Goal: Task Accomplishment & Management: Manage account settings

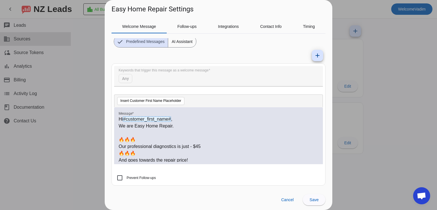
click at [177, 146] on p "Our professional diagnostics is just - $45" at bounding box center [219, 146] width 200 height 7
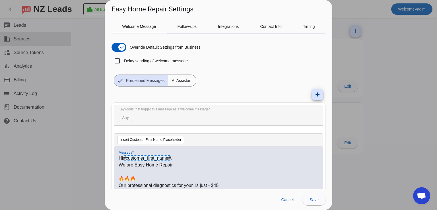
click at [126, 117] on mat-form-field "Keywords that trigger this message as a welcome message Any" at bounding box center [218, 118] width 209 height 26
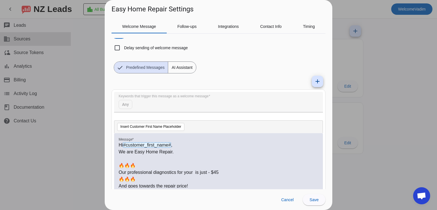
scroll to position [39, 0]
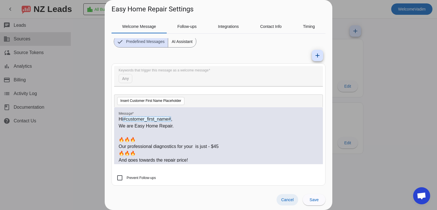
click at [284, 198] on span "Cancel" at bounding box center [287, 200] width 13 height 5
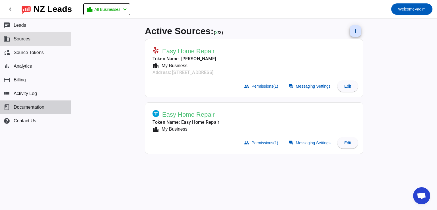
click at [36, 108] on span "Documentation" at bounding box center [29, 107] width 31 height 5
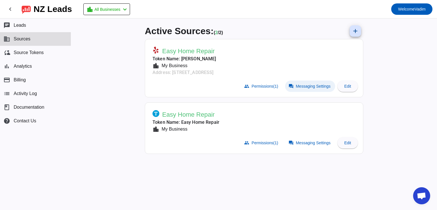
click at [298, 87] on span "Messaging Settings" at bounding box center [313, 86] width 35 height 5
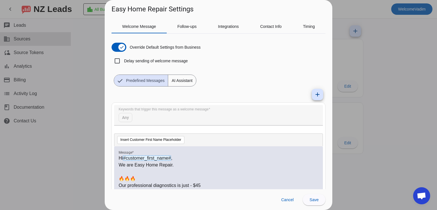
drag, startPoint x: 145, startPoint y: 114, endPoint x: 196, endPoint y: 120, distance: 51.4
click at [190, 120] on mat-form-field "Keywords that trigger this message as a welcome message Any" at bounding box center [218, 118] width 209 height 26
click at [158, 157] on span "#customer_first_name#" at bounding box center [147, 157] width 48 height 5
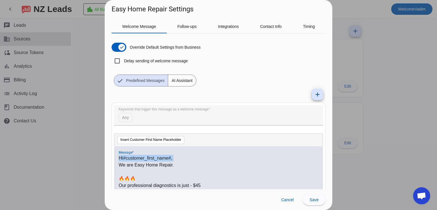
click at [144, 160] on span "#customer_first_name#" at bounding box center [147, 157] width 48 height 5
click at [181, 161] on p "Hi #customer_first_name# ," at bounding box center [219, 158] width 200 height 7
click at [181, 160] on p "Hi #customer_first_name# ," at bounding box center [219, 158] width 200 height 7
click at [202, 150] on div "Hi #customer_first_name# , We are Easy Home Repair. 🔥🔥🔥 Our professional diagno…" at bounding box center [218, 174] width 209 height 57
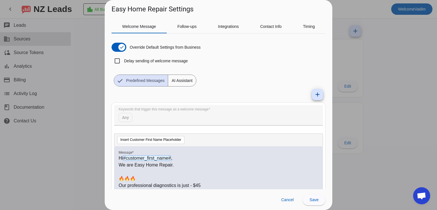
click at [211, 138] on div "Insert Customer First Name Placeholder" at bounding box center [218, 140] width 209 height 13
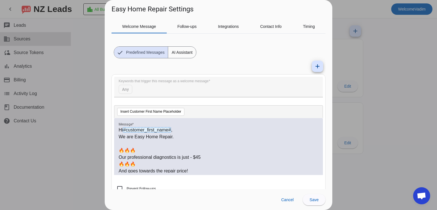
scroll to position [11, 0]
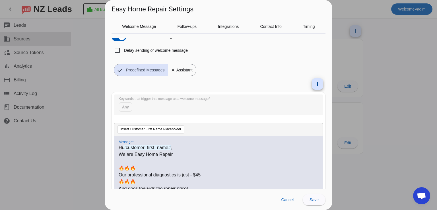
click at [179, 151] on p "We are Easy Home Repair." at bounding box center [219, 154] width 200 height 7
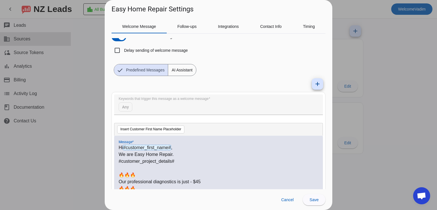
click at [209, 175] on p "🔥🔥🔥" at bounding box center [219, 175] width 200 height 7
click at [205, 167] on p at bounding box center [219, 168] width 200 height 7
click at [204, 165] on p at bounding box center [219, 168] width 200 height 7
click at [203, 161] on p "#customer_project_details#" at bounding box center [219, 161] width 200 height 7
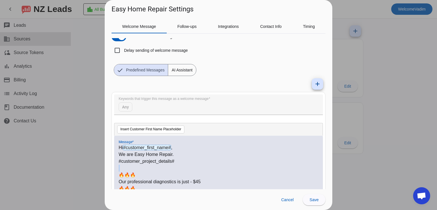
click at [203, 161] on p "#customer_project_details#" at bounding box center [219, 161] width 200 height 7
click at [202, 161] on p "#customer_project_details#" at bounding box center [219, 161] width 200 height 7
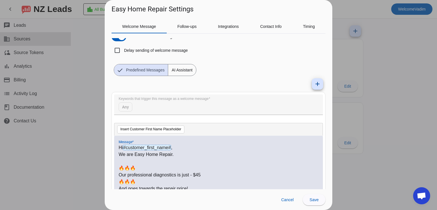
click at [179, 103] on mat-form-field "Keywords that trigger this message as a welcome message Any" at bounding box center [218, 108] width 209 height 26
drag, startPoint x: 179, startPoint y: 103, endPoint x: 160, endPoint y: 104, distance: 19.1
click at [178, 103] on mat-form-field "Keywords that trigger this message as a welcome message Any" at bounding box center [218, 108] width 209 height 26
drag, startPoint x: 138, startPoint y: 104, endPoint x: 133, endPoint y: 104, distance: 4.3
click at [136, 104] on mat-form-field "Keywords that trigger this message as a welcome message Any" at bounding box center [218, 108] width 209 height 26
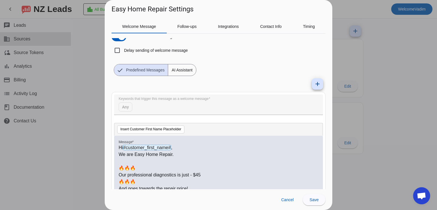
click at [129, 105] on mat-form-field "Keywords that trigger this message as a welcome message Any" at bounding box center [218, 108] width 209 height 26
click at [314, 84] on mat-icon "add" at bounding box center [317, 84] width 7 height 7
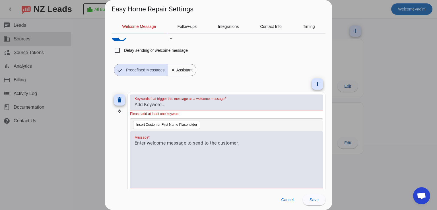
click at [189, 105] on input "Keywords that trigger this message as a welcome message" at bounding box center [227, 104] width 184 height 7
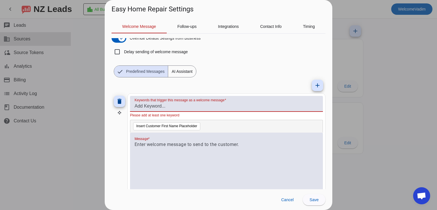
scroll to position [0, 0]
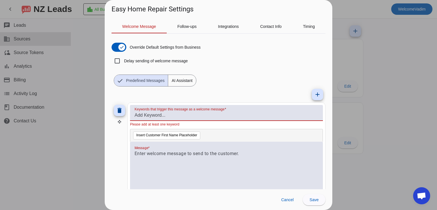
click at [171, 111] on label "Keywords that trigger this message as a welcome message" at bounding box center [181, 109] width 92 height 4
click at [171, 112] on input "Keywords that trigger this message as a welcome message" at bounding box center [227, 115] width 184 height 7
click at [171, 111] on label "Keywords that trigger this message as a welcome message" at bounding box center [181, 109] width 92 height 4
click at [171, 112] on input "Keywords that trigger this message as a welcome message" at bounding box center [227, 115] width 184 height 7
type input "r"
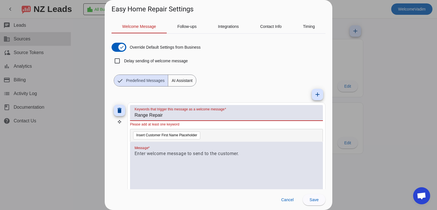
type input "Range Repair"
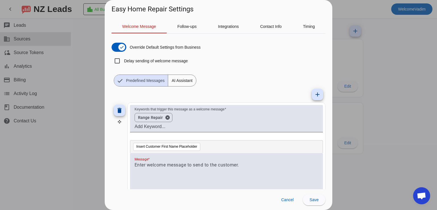
click at [216, 158] on div at bounding box center [226, 181] width 193 height 57
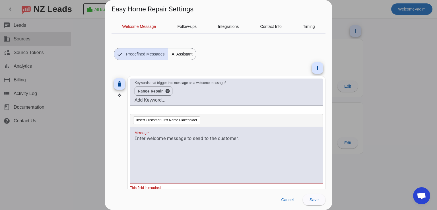
scroll to position [28, 0]
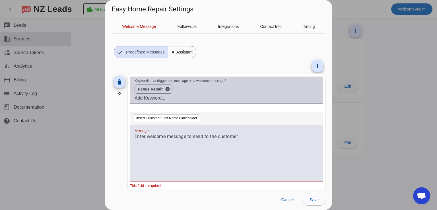
click at [148, 98] on input "Keywords that trigger this message as a welcome message" at bounding box center [227, 98] width 184 height 7
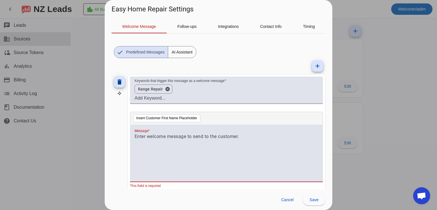
click at [198, 139] on p at bounding box center [227, 136] width 184 height 7
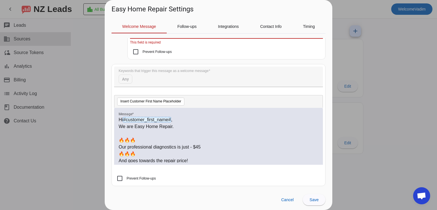
scroll to position [172, 0]
drag, startPoint x: 118, startPoint y: 118, endPoint x: 151, endPoint y: 140, distance: 39.3
click at [165, 150] on div "Hi #customer_first_name# , We are Easy Home Repair. 🔥🔥🔥 Our professional diagno…" at bounding box center [218, 136] width 209 height 57
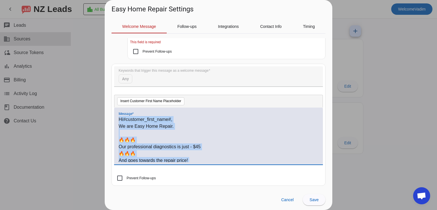
scroll to position [56, 0]
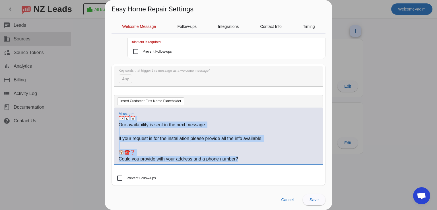
drag, startPoint x: 120, startPoint y: 118, endPoint x: 249, endPoint y: 189, distance: 147.9
click at [249, 191] on source-config-dialog "Easy Home Repair Settings Welcome Message Follow-ups Integrations Contact Info …" at bounding box center [219, 105] width 228 height 210
copy div "Hi #customer_first_name# , We are Easy Home Repair. 🔥🔥🔥 Our professional diagno…"
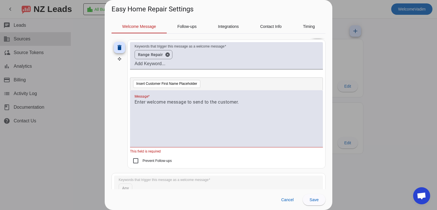
scroll to position [58, 0]
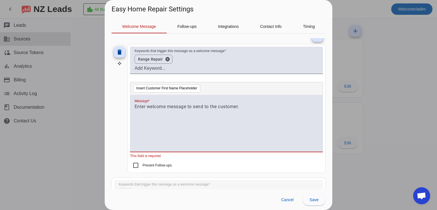
click at [174, 112] on div at bounding box center [227, 126] width 184 height 46
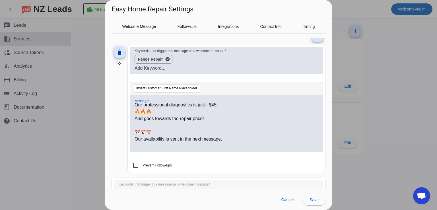
scroll to position [28, 0]
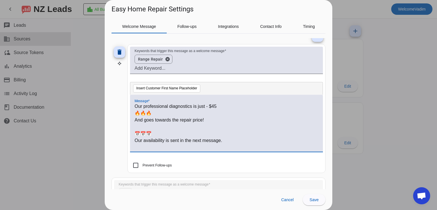
click at [193, 106] on p "Our professional diagnostics is just - $45" at bounding box center [227, 106] width 184 height 7
click at [255, 165] on mat-checkbox "Prevent Follow-ups" at bounding box center [226, 165] width 193 height 6
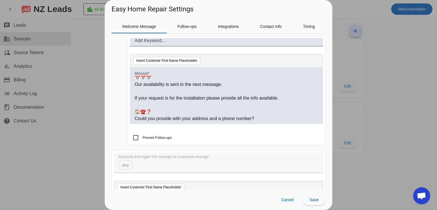
scroll to position [87, 0]
click at [312, 199] on span "Save" at bounding box center [314, 200] width 9 height 5
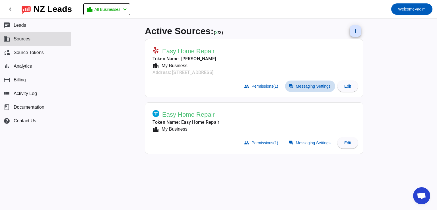
click at [324, 87] on span "Messaging Settings" at bounding box center [313, 86] width 35 height 5
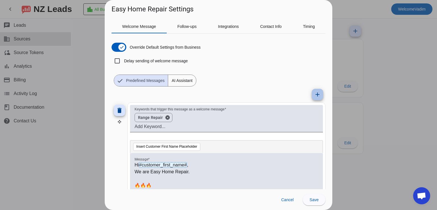
click at [315, 93] on mat-icon "add" at bounding box center [317, 94] width 7 height 7
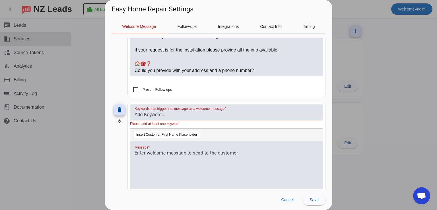
scroll to position [142, 0]
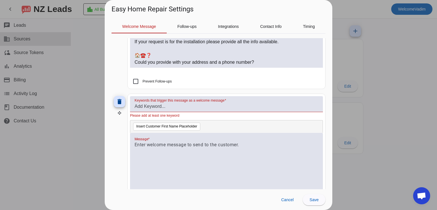
click at [192, 142] on p at bounding box center [227, 145] width 184 height 7
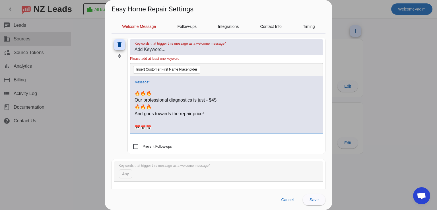
scroll to position [0, 0]
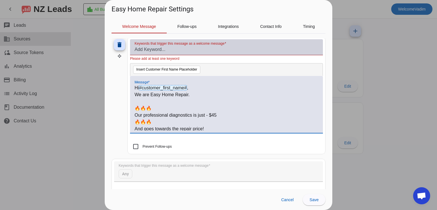
click at [164, 52] on input "Keywords that trigger this message as a welcome message" at bounding box center [227, 49] width 184 height 7
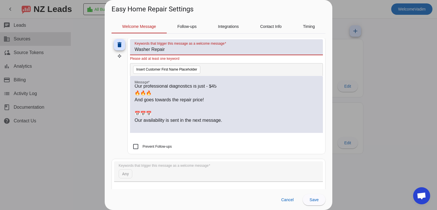
scroll to position [28, 0]
type input "Washer Repair"
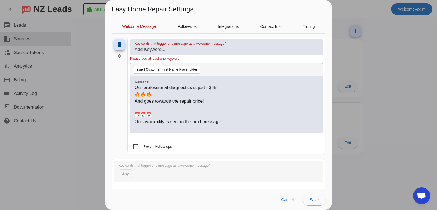
scroll to position [211, 0]
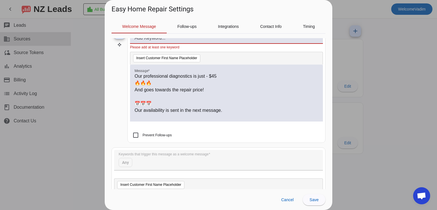
click at [193, 80] on p "Our professional diagnostics is just - $45" at bounding box center [227, 76] width 184 height 7
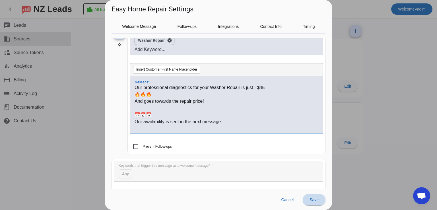
click at [314, 198] on span "Save" at bounding box center [314, 200] width 9 height 5
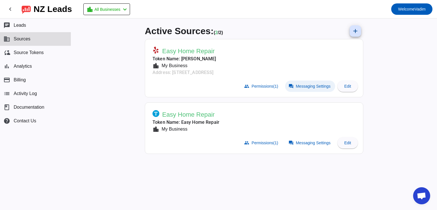
click at [295, 85] on span at bounding box center [310, 86] width 50 height 11
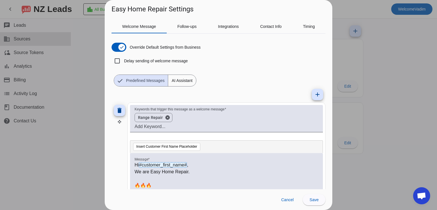
scroll to position [0, 0]
click at [314, 93] on mat-icon "add" at bounding box center [317, 94] width 7 height 7
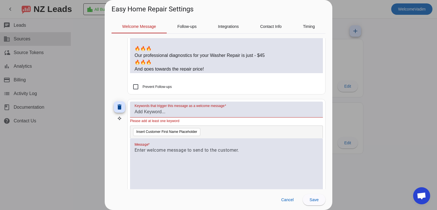
scroll to position [313, 0]
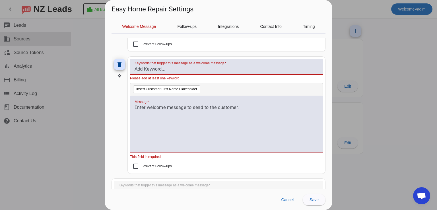
click at [156, 68] on input "Keywords that trigger this message as a welcome message" at bounding box center [227, 69] width 184 height 7
type input "r"
type input "Refrigerator Repair"
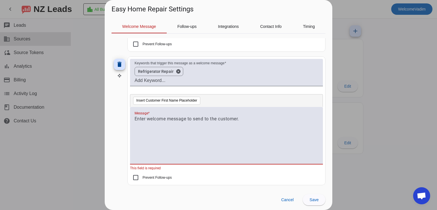
click at [168, 110] on div at bounding box center [226, 135] width 193 height 57
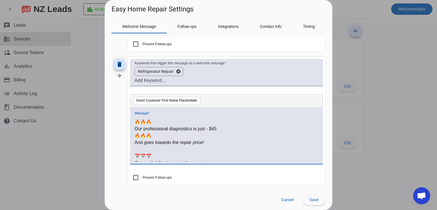
scroll to position [0, 0]
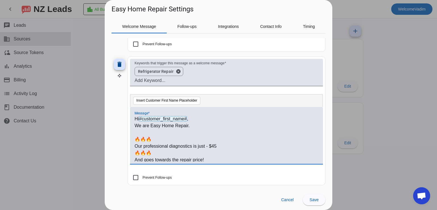
click at [192, 146] on p "Our professional diagnostics is just - $45" at bounding box center [227, 146] width 184 height 7
click at [269, 182] on mat-card "Keywords that trigger this message as a welcome message Refrigerator Repair can…" at bounding box center [227, 120] width 198 height 129
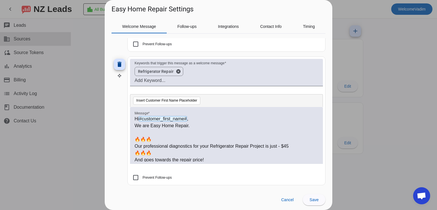
click at [254, 145] on p "Our professional diagnostics for your Refrigerator Repair Project is just - $45" at bounding box center [227, 146] width 184 height 7
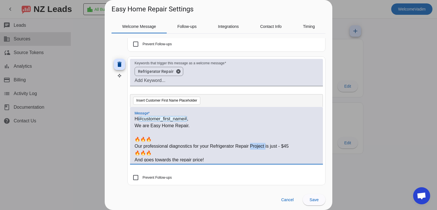
click at [254, 145] on p "Our professional diagnostics for your Refrigerator Repair Project is just - $45" at bounding box center [227, 146] width 184 height 7
click at [314, 197] on span at bounding box center [314, 200] width 23 height 14
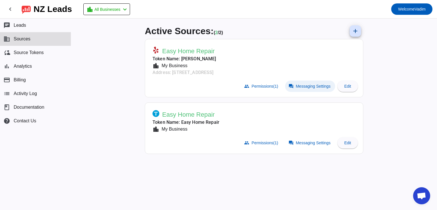
click at [294, 88] on span at bounding box center [310, 86] width 50 height 11
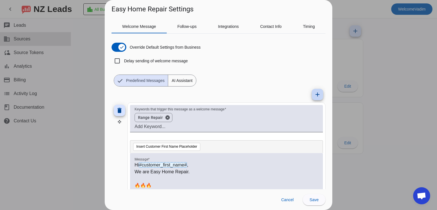
click at [314, 93] on mat-icon "add" at bounding box center [317, 94] width 7 height 7
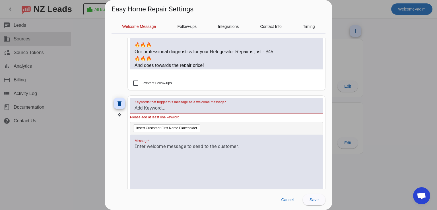
scroll to position [399, 0]
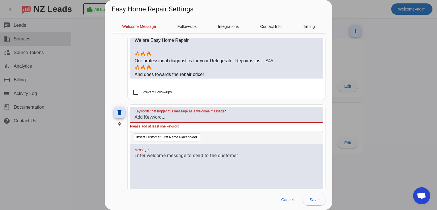
click at [162, 115] on input "Keywords that trigger this message as a welcome message" at bounding box center [227, 117] width 184 height 7
type input "Dryer Repair"
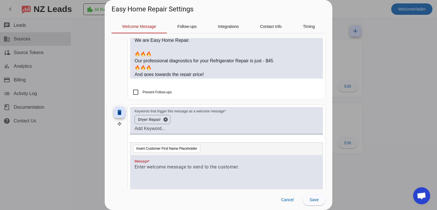
click at [173, 156] on div at bounding box center [226, 183] width 193 height 57
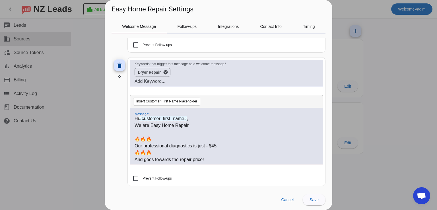
scroll to position [0, 0]
click at [193, 146] on p "Our professional diagnostics is just - $45" at bounding box center [227, 147] width 184 height 7
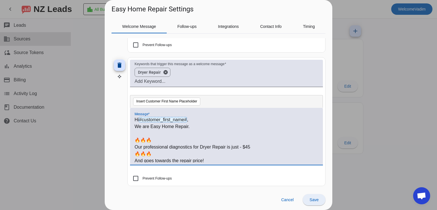
click at [318, 200] on span "Save" at bounding box center [314, 200] width 9 height 5
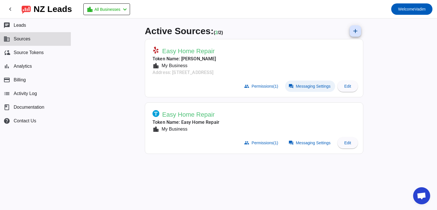
click at [296, 87] on span "Messaging Settings" at bounding box center [313, 86] width 35 height 5
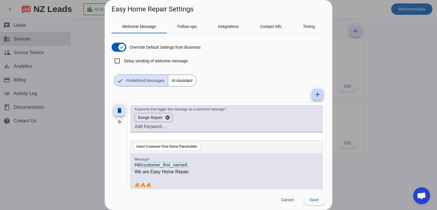
click at [315, 96] on mat-icon "add" at bounding box center [317, 94] width 7 height 7
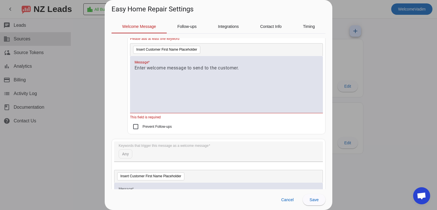
scroll to position [598, 0]
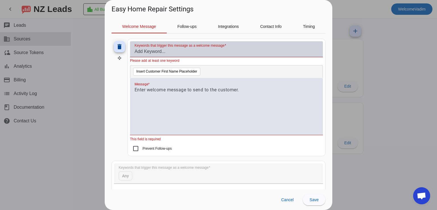
click at [173, 53] on div "Keywords that trigger this message as a welcome message" at bounding box center [227, 49] width 184 height 16
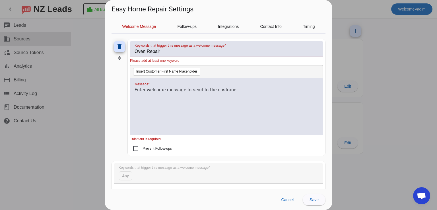
type input "Oven Repair"
click at [167, 101] on div at bounding box center [227, 110] width 184 height 46
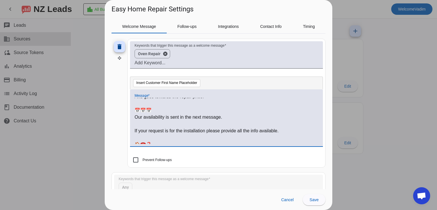
scroll to position [28, 0]
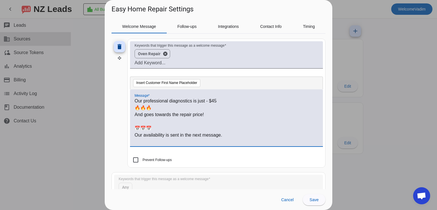
click at [191, 99] on p "Our professional diagnostics is just - $45" at bounding box center [227, 101] width 184 height 7
click at [316, 196] on span at bounding box center [314, 200] width 23 height 14
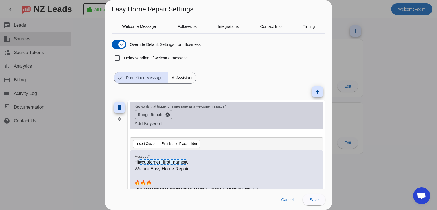
scroll to position [0, 0]
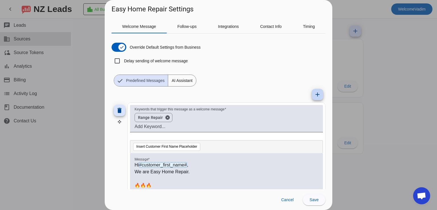
click at [314, 93] on mat-icon "add" at bounding box center [317, 94] width 7 height 7
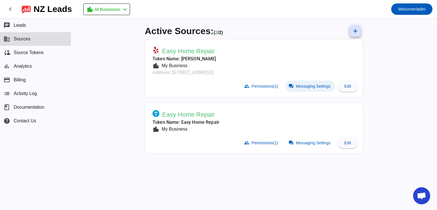
click at [302, 84] on span "Messaging Settings" at bounding box center [313, 86] width 35 height 5
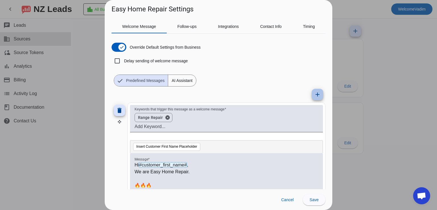
click at [314, 96] on mat-icon "add" at bounding box center [317, 94] width 7 height 7
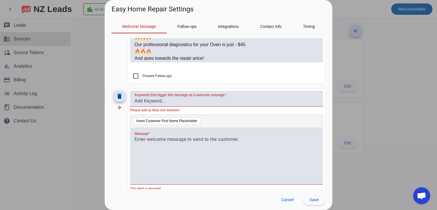
scroll to position [683, 0]
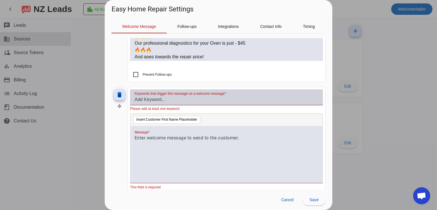
click at [204, 96] on input "Keywords that trigger this message as a welcome message" at bounding box center [227, 99] width 184 height 7
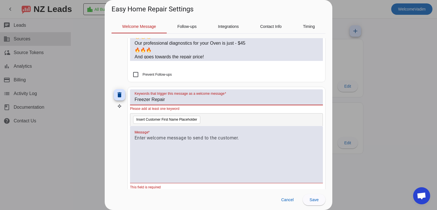
type input "Freezer Repair"
click at [187, 143] on div at bounding box center [226, 154] width 193 height 57
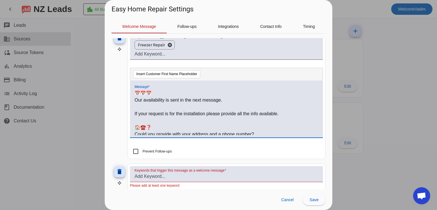
scroll to position [56, 0]
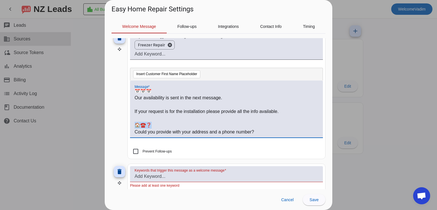
drag, startPoint x: 186, startPoint y: 120, endPoint x: 136, endPoint y: 119, distance: 50.7
click at [136, 122] on p "🏠☎️❓" at bounding box center [227, 125] width 184 height 7
click at [140, 117] on p at bounding box center [227, 118] width 184 height 7
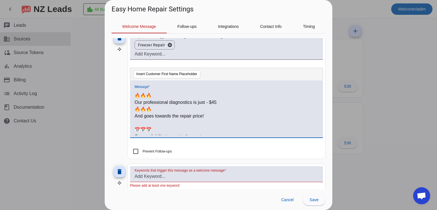
scroll to position [0, 0]
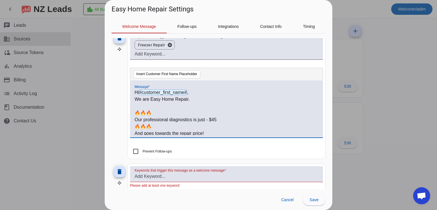
click at [193, 118] on p "Our professional diagnostics is just - $45" at bounding box center [227, 119] width 184 height 7
click at [197, 116] on p "Our professional diagnostics fp is just - $45" at bounding box center [227, 119] width 184 height 7
click at [215, 144] on mat-card "Keywords that trigger this message as a welcome message Freezer Repair cancel I…" at bounding box center [227, 94] width 198 height 129
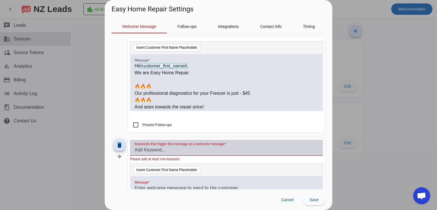
scroll to position [769, 0]
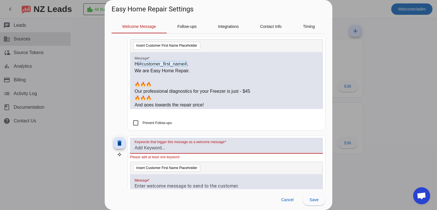
click at [195, 145] on input "Keywords that trigger this message as a welcome message" at bounding box center [227, 148] width 184 height 7
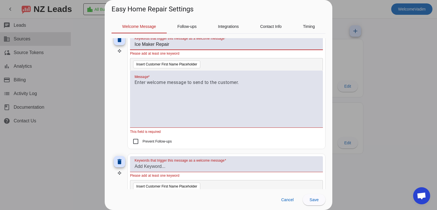
type input "Ice Maker Repair"
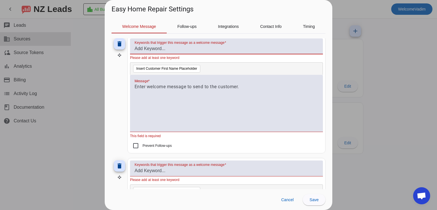
click at [193, 93] on div at bounding box center [227, 106] width 184 height 46
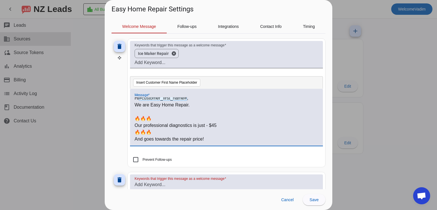
scroll to position [0, 0]
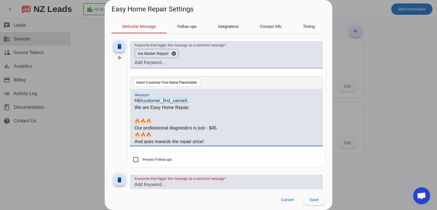
click at [193, 126] on p "Our professional diagnostics is just - $45" at bounding box center [227, 128] width 184 height 7
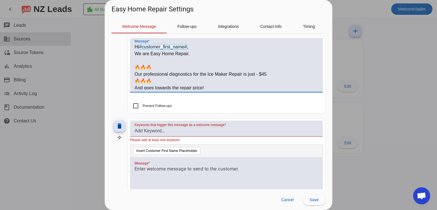
scroll to position [923, 0]
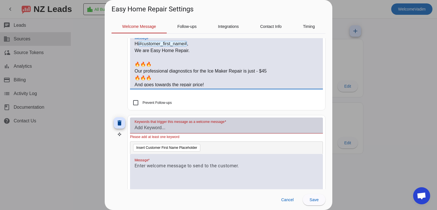
click at [212, 124] on input "Keywords that trigger this message as a welcome message" at bounding box center [227, 127] width 184 height 7
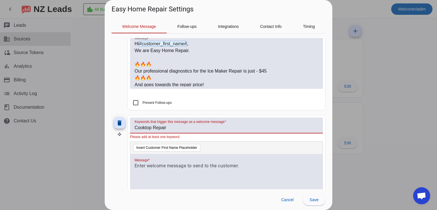
type input "Cooktop Repair"
click at [197, 157] on div "Insert Customer First Name Placeholder Message * This field is required" at bounding box center [226, 180] width 193 height 76
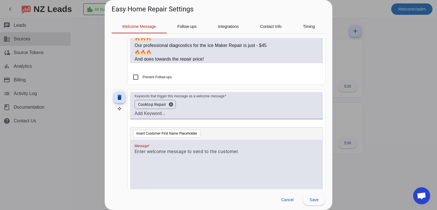
scroll to position [951, 0]
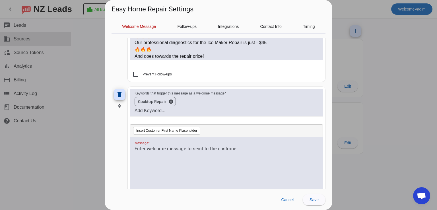
click at [189, 152] on div at bounding box center [227, 169] width 184 height 46
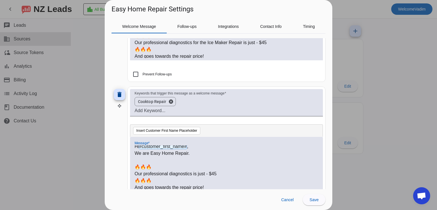
scroll to position [0, 0]
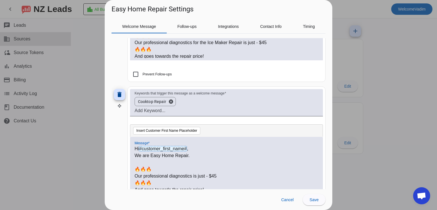
click at [192, 173] on p "Our professional diagnostics is just - $45" at bounding box center [227, 176] width 184 height 7
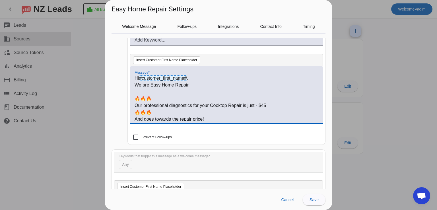
scroll to position [1037, 0]
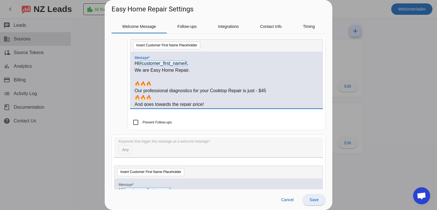
click at [321, 198] on span at bounding box center [314, 200] width 23 height 14
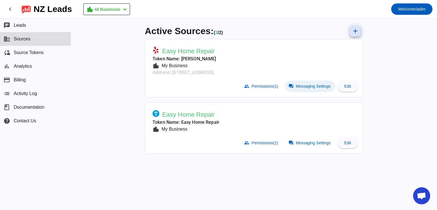
click at [297, 89] on span at bounding box center [310, 86] width 50 height 11
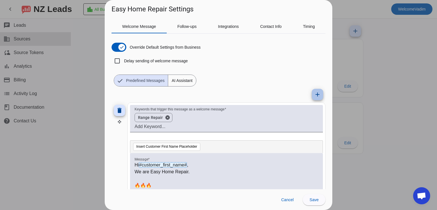
click at [314, 94] on mat-icon "add" at bounding box center [317, 94] width 7 height 7
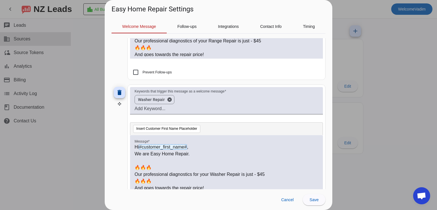
scroll to position [0, 0]
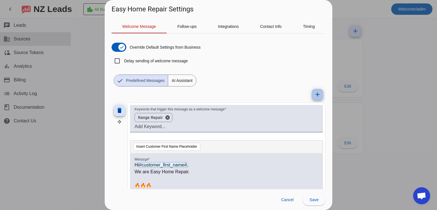
click at [314, 94] on mat-icon "add" at bounding box center [317, 94] width 7 height 7
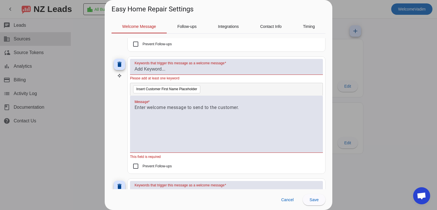
scroll to position [1073, 0]
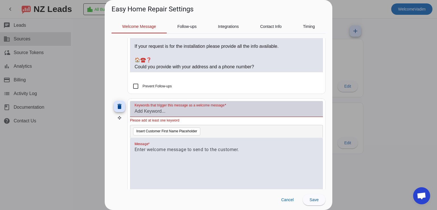
click at [247, 108] on input "Keywords that trigger this message as a welcome message" at bounding box center [227, 111] width 184 height 7
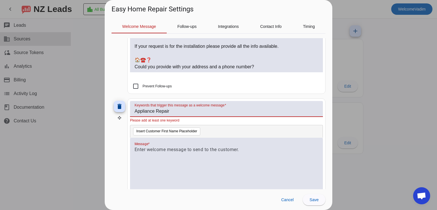
type input "Appliance Repair"
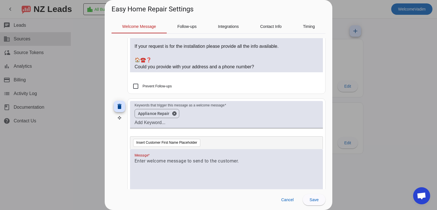
click at [197, 158] on div at bounding box center [227, 181] width 184 height 46
drag, startPoint x: 181, startPoint y: 159, endPoint x: 54, endPoint y: 157, distance: 126.7
click at [73, 155] on div "Easy Home Repair Settings Welcome Message Follow-ups Integrations Contact Info …" at bounding box center [218, 105] width 437 height 210
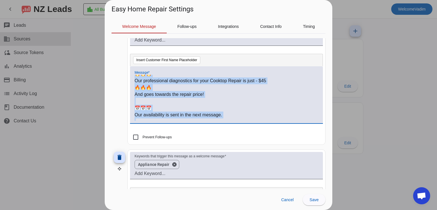
scroll to position [56, 0]
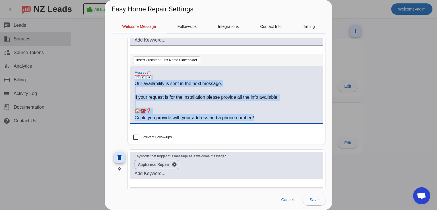
drag, startPoint x: 135, startPoint y: 137, endPoint x: 263, endPoint y: 114, distance: 129.4
click at [263, 114] on div "Hi #customer_first_name# , We are Easy Home Repair. 🔥🔥🔥 Our professional diagno…" at bounding box center [227, 98] width 184 height 46
copy div "Hi #customer_first_name# , We are Easy Home Repair. 🔥🔥🔥 Our professional diagno…"
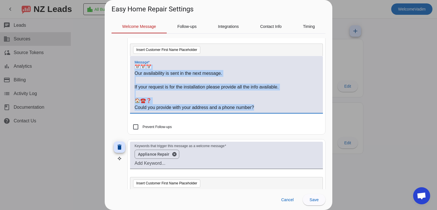
scroll to position [1107, 0]
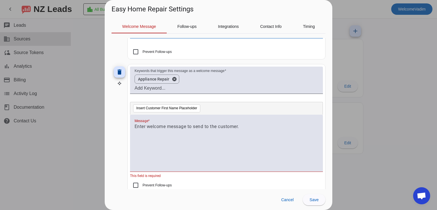
click at [196, 139] on div at bounding box center [227, 146] width 184 height 46
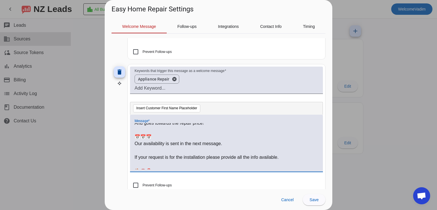
scroll to position [28, 0]
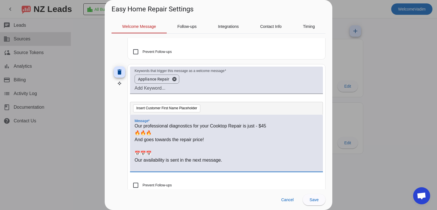
click at [217, 123] on p "Our professional diagnostics for your Cooktop Repair is just - $45" at bounding box center [227, 126] width 184 height 7
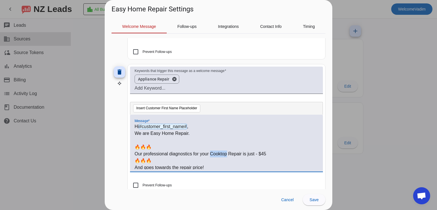
drag, startPoint x: 217, startPoint y: 122, endPoint x: 215, endPoint y: 152, distance: 30.5
click at [215, 152] on p "Our professional diagnostics for your Cooktop Repair is just - $45" at bounding box center [227, 154] width 184 height 7
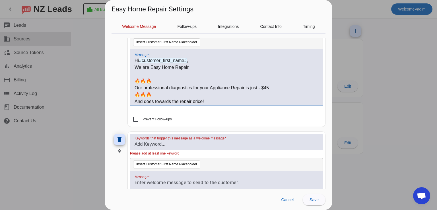
scroll to position [1193, 0]
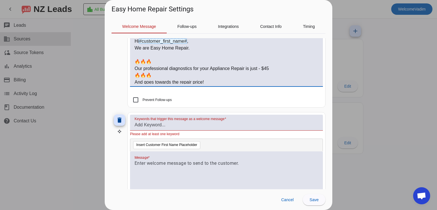
click at [212, 132] on mat-error "Please add at least one keyword" at bounding box center [226, 134] width 193 height 6
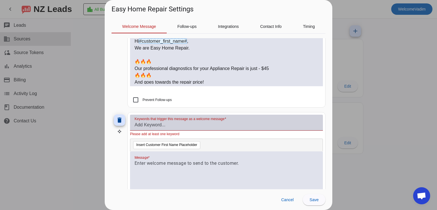
click at [211, 124] on input "Keywords that trigger this message as a welcome message" at bounding box center [227, 125] width 184 height 7
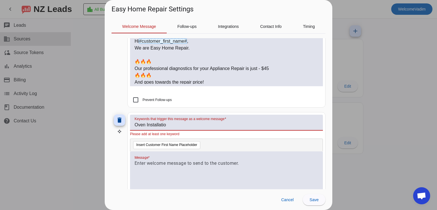
type input "Oven Installation"
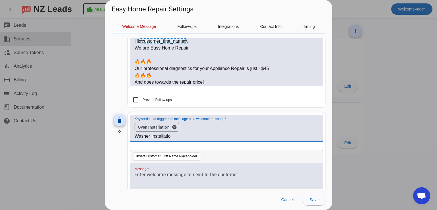
type input "Washer Installation"
type input "Dryer Installation"
type input "Cooktop Installation"
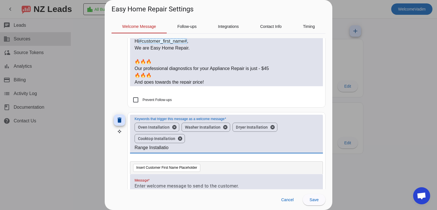
type input "Range Installation"
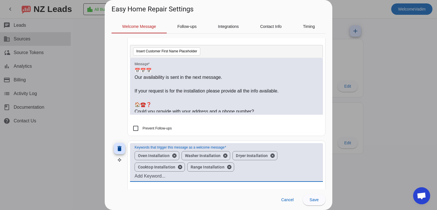
scroll to position [56, 0]
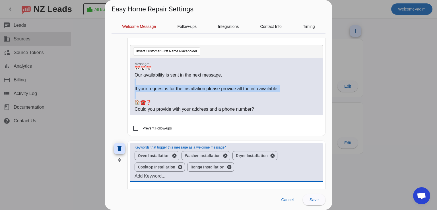
click at [286, 93] on div "Hi #customer_first_name# , We are Easy Home Repair. 🔥🔥🔥 Our professional diagno…" at bounding box center [227, 89] width 184 height 46
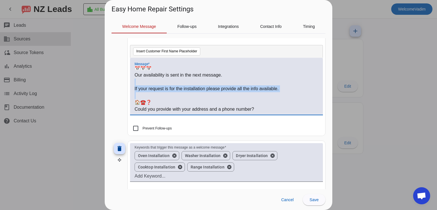
click at [286, 93] on p at bounding box center [227, 95] width 184 height 7
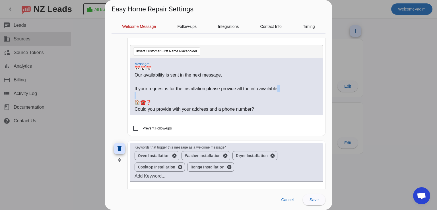
click at [276, 82] on div "Hi #customer_first_name# , We are Easy Home Repair. 🔥🔥🔥 Our professional diagno…" at bounding box center [227, 89] width 184 height 46
click at [276, 79] on p at bounding box center [227, 82] width 184 height 7
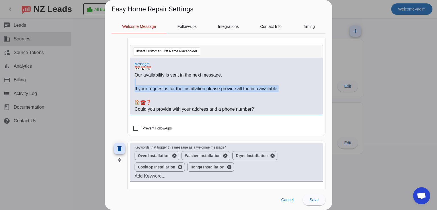
click at [280, 87] on div "Hi #customer_first_name# , We are Easy Home Repair. 🔥🔥🔥 Our professional diagno…" at bounding box center [227, 89] width 184 height 46
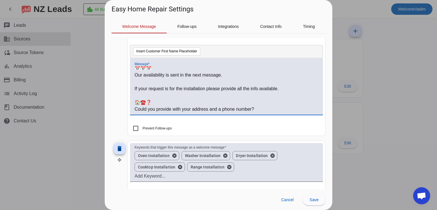
click at [281, 92] on p at bounding box center [227, 95] width 184 height 7
drag, startPoint x: 277, startPoint y: 85, endPoint x: 207, endPoint y: 85, distance: 70.1
click at [207, 85] on p "If your request is for the installation please provide all the info available." at bounding box center [227, 88] width 184 height 7
copy p "please provide all the info available."
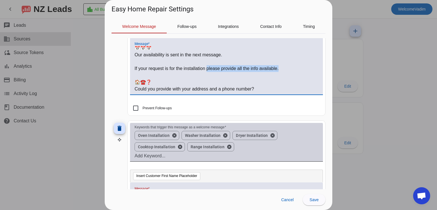
scroll to position [1278, 0]
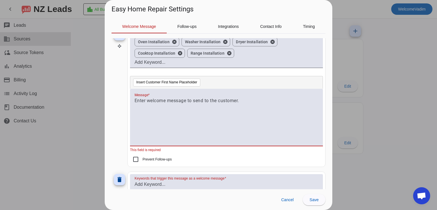
click at [196, 108] on div at bounding box center [227, 120] width 184 height 46
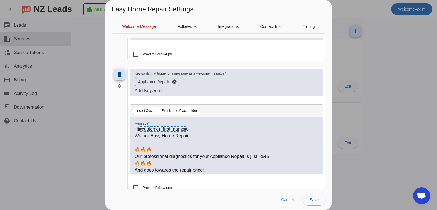
scroll to position [1107, 0]
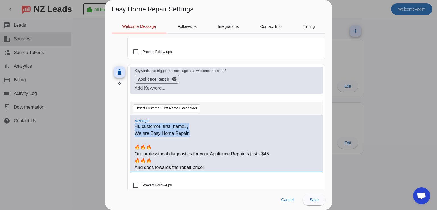
drag, startPoint x: 135, startPoint y: 121, endPoint x: 195, endPoint y: 128, distance: 60.9
click at [195, 128] on div "Hi #customer_first_name# , We are Easy Home Repair. 🔥🔥🔥 Our professional diagno…" at bounding box center [227, 146] width 184 height 46
copy div "Hi #customer_first_name# , We are Easy Home Repair."
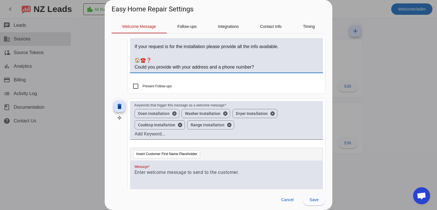
scroll to position [1250, 0]
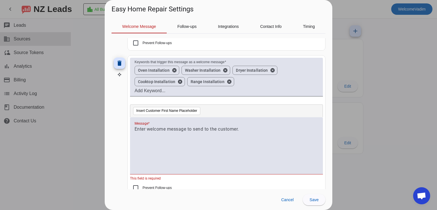
click at [177, 132] on div at bounding box center [227, 149] width 184 height 46
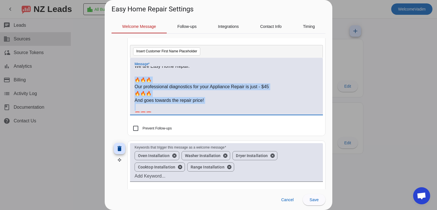
scroll to position [14, 0]
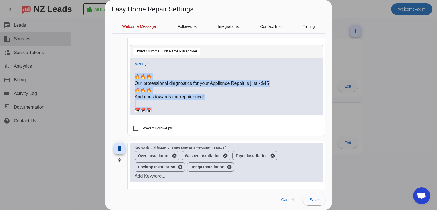
drag, startPoint x: 136, startPoint y: 86, endPoint x: 218, endPoint y: 103, distance: 84.0
click at [218, 103] on div "Hi #customer_first_name# , We are Easy Home Repair. 🔥🔥🔥 Our professional diagno…" at bounding box center [227, 89] width 184 height 46
click at [217, 94] on p "And goes towards the repair price!" at bounding box center [227, 97] width 184 height 7
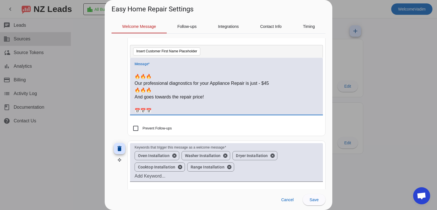
drag, startPoint x: 225, startPoint y: 95, endPoint x: 132, endPoint y: 74, distance: 95.5
click at [132, 74] on div "Hi #customer_first_name# , We are Easy Home Repair. 🔥🔥🔥 Our professional diagno…" at bounding box center [226, 86] width 193 height 57
copy div "🔥🔥🔥 Our professional diagnostics for your Appliance Repair is just - $45 🔥🔥🔥 An…"
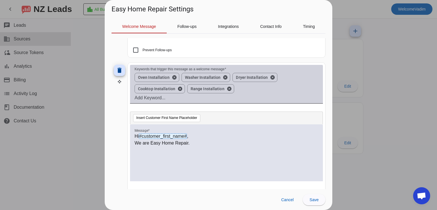
scroll to position [1250, 0]
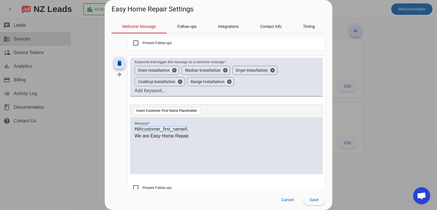
click at [182, 146] on p at bounding box center [227, 149] width 184 height 7
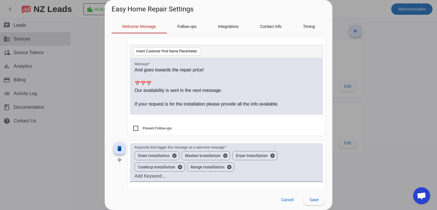
scroll to position [42, 0]
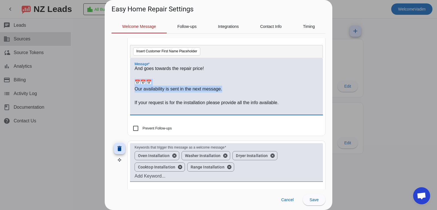
drag, startPoint x: 135, startPoint y: 77, endPoint x: 226, endPoint y: 84, distance: 91.4
click at [226, 84] on div "Hi #customer_first_name# , We are Easy Home Repair. 🔥🔥🔥 Our professional diagno…" at bounding box center [227, 89] width 184 height 46
copy div "📅📅📅 Our availability is sent in the next message."
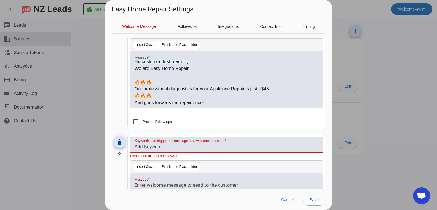
scroll to position [1307, 0]
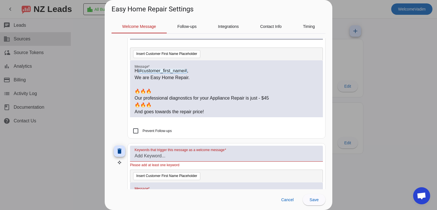
click at [226, 108] on p "And goes towards the repair price!" at bounding box center [227, 111] width 184 height 7
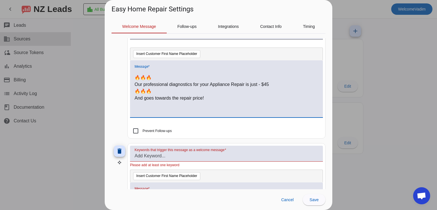
scroll to position [22, 0]
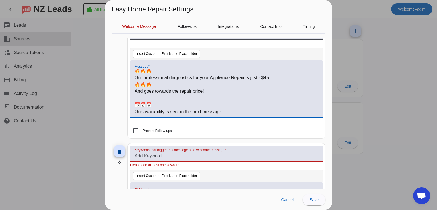
click at [183, 74] on p "Our professional diagnostics for your Appliance Repair is just - $45" at bounding box center [227, 77] width 184 height 7
click at [213, 74] on p "Our professional Installation for your Appliance Repair is just - $45" at bounding box center [227, 77] width 184 height 7
click at [215, 74] on p "Our professional Installation for your Appliance Repair is just - $45" at bounding box center [227, 77] width 184 height 7
drag, startPoint x: 215, startPoint y: 73, endPoint x: 234, endPoint y: 75, distance: 19.4
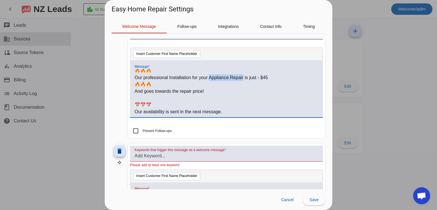
click at [234, 75] on p "Our professional Installation for your Appliance Repair is just - $45" at bounding box center [227, 77] width 184 height 7
click at [216, 74] on p "Our professional Installation is just - $45" at bounding box center [227, 77] width 184 height 7
click at [212, 74] on p "Our professional Installation is just - $45" at bounding box center [227, 77] width 184 height 7
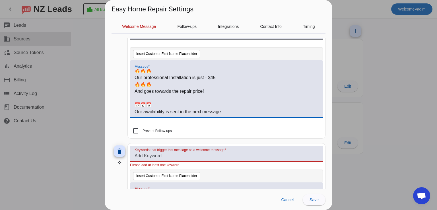
click at [212, 74] on p "Our professional Installation is just - $45" at bounding box center [227, 77] width 184 height 7
click at [214, 81] on p "🔥🔥🔥" at bounding box center [227, 84] width 184 height 7
click at [217, 88] on p "And goes towards the repair price!" at bounding box center [227, 91] width 184 height 7
drag, startPoint x: 216, startPoint y: 86, endPoint x: 134, endPoint y: 86, distance: 82.0
click at [134, 86] on div "Hi #customer_first_name# , We are Easy Home Repair. 🔥🔥🔥 Our professional Instal…" at bounding box center [226, 88] width 193 height 57
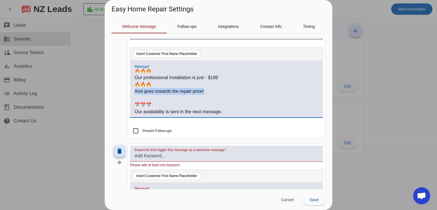
click at [209, 88] on p "And goes towards the repair price!" at bounding box center [227, 91] width 184 height 7
drag, startPoint x: 234, startPoint y: 86, endPoint x: 128, endPoint y: 81, distance: 106.4
click at [128, 81] on mat-card "Keywords that trigger this message as a welcome message Oven Installation cance…" at bounding box center [227, 68] width 198 height 140
click at [193, 88] on p "And goes towards the repair price!" at bounding box center [227, 91] width 184 height 7
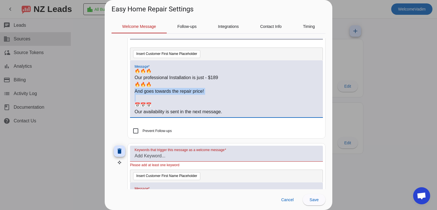
click at [193, 88] on p "And goes towards the repair price!" at bounding box center [227, 91] width 184 height 7
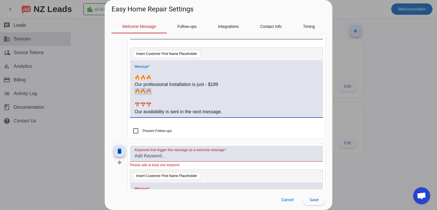
drag, startPoint x: 193, startPoint y: 87, endPoint x: 133, endPoint y: 90, distance: 59.9
click at [133, 90] on div "Hi #customer_first_name# , We are Easy Home Repair. 🔥🔥🔥 Our professional Instal…" at bounding box center [226, 88] width 193 height 57
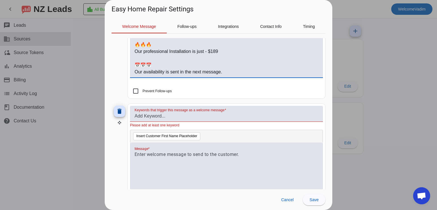
scroll to position [1363, 0]
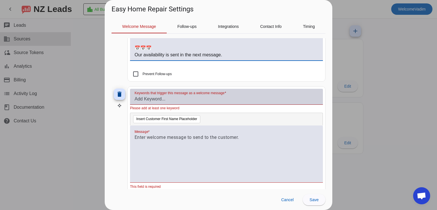
click at [188, 97] on input "Keywords that trigger this message as a welcome message" at bounding box center [227, 99] width 184 height 7
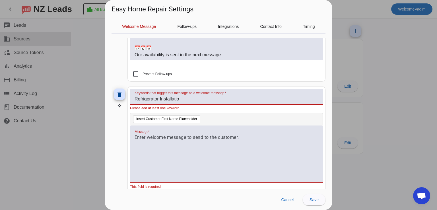
type input "Refrigerator Installation"
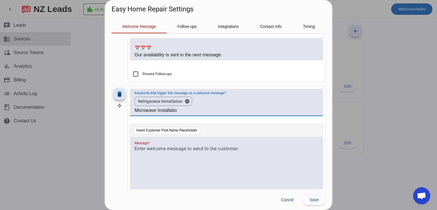
type input "Microwave Installation"
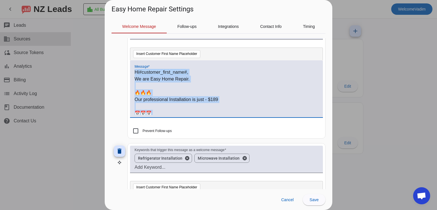
scroll to position [8, 0]
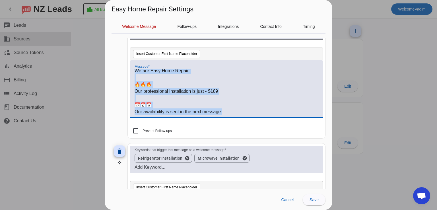
drag, startPoint x: 136, startPoint y: 67, endPoint x: 244, endPoint y: 110, distance: 116.2
click at [244, 110] on div "Hi #customer_first_name# , We are Easy Home Repair. 🔥🔥🔥 Our professional Instal…" at bounding box center [227, 92] width 184 height 46
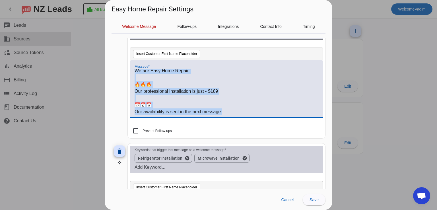
copy div "Hi #customer_first_name# , We are Easy Home Repair. 🔥🔥🔥 Our professional Instal…"
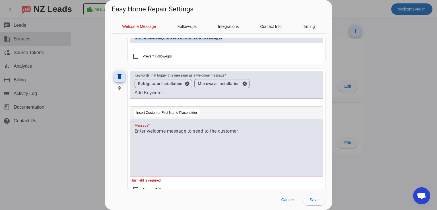
scroll to position [1392, 0]
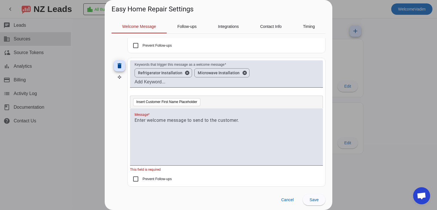
click at [200, 130] on div at bounding box center [227, 140] width 184 height 46
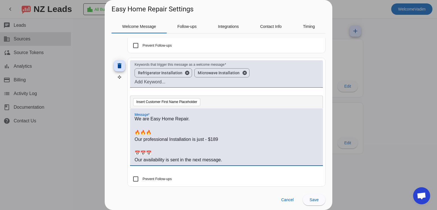
click at [239, 137] on p "Our professional Installation is just - $189" at bounding box center [227, 139] width 184 height 7
click at [216, 116] on p "We are Easy Home Repair." at bounding box center [227, 119] width 184 height 7
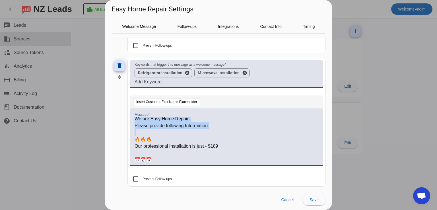
scroll to position [0, 0]
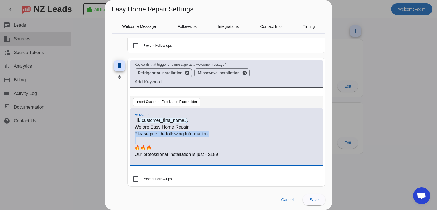
drag, startPoint x: 199, startPoint y: 124, endPoint x: 131, endPoint y: 127, distance: 67.9
click at [131, 127] on div "Hi #customer_first_name# , We are Easy Home Repair. Please provide following In…" at bounding box center [226, 136] width 193 height 57
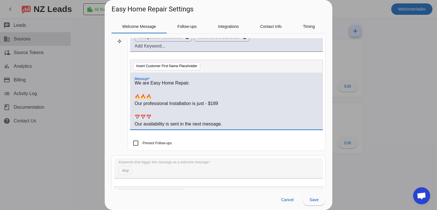
scroll to position [1477, 0]
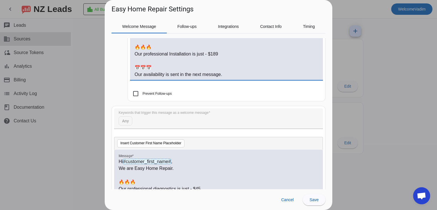
click at [239, 71] on p "Our availability is sent in the next message." at bounding box center [227, 74] width 184 height 7
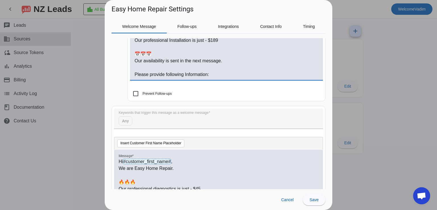
scroll to position [28, 0]
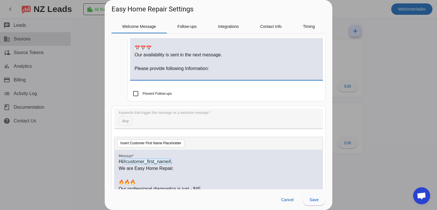
click at [135, 58] on p at bounding box center [227, 61] width 184 height 7
click at [140, 72] on p "P❓ lease provide following Information:" at bounding box center [227, 75] width 184 height 7
click at [138, 72] on p "P lease provide following Information:" at bounding box center [227, 75] width 184 height 7
click at [154, 65] on p "❓" at bounding box center [227, 68] width 184 height 7
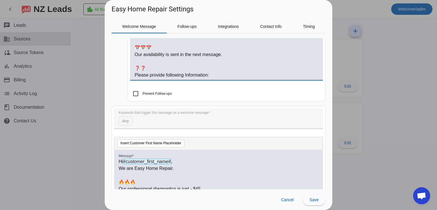
click at [155, 65] on p "❓❓" at bounding box center [227, 68] width 184 height 7
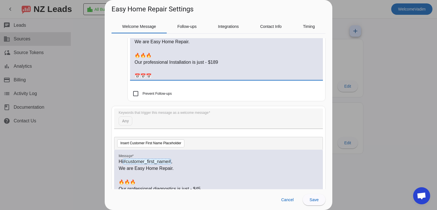
click at [155, 66] on p at bounding box center [227, 69] width 184 height 7
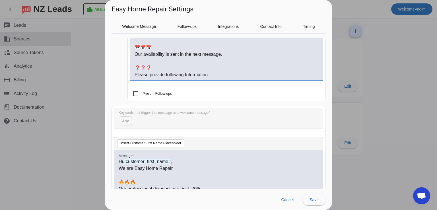
scroll to position [29, 0]
click at [223, 65] on p "❓❓❓" at bounding box center [227, 67] width 184 height 7
click at [227, 71] on p "Please provide following Information:" at bounding box center [227, 74] width 184 height 7
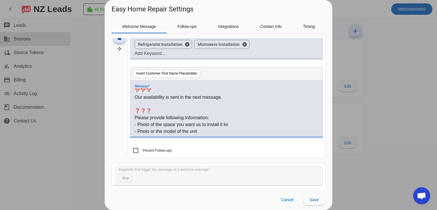
scroll to position [49, 0]
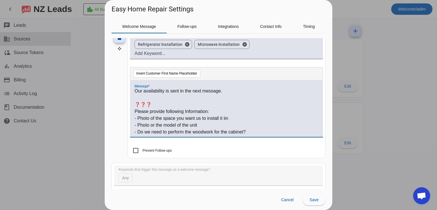
click at [225, 115] on p "- Photo of the space you want us to install it iin" at bounding box center [227, 118] width 184 height 7
click at [255, 122] on p "- Photo or the model of the unit" at bounding box center [227, 125] width 184 height 7
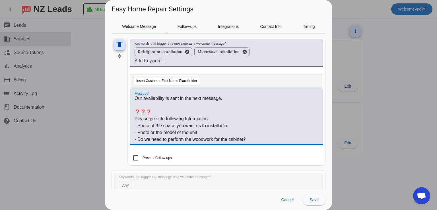
scroll to position [1392, 0]
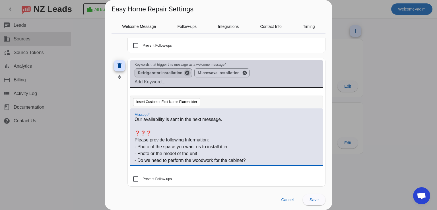
click at [186, 70] on button "cancel" at bounding box center [188, 72] width 10 height 5
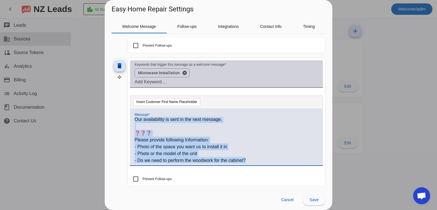
scroll to position [0, 0]
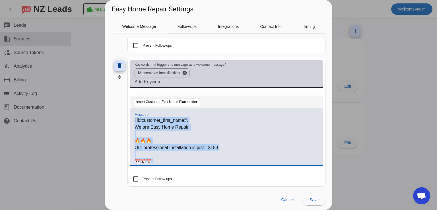
drag, startPoint x: 259, startPoint y: 156, endPoint x: 128, endPoint y: 107, distance: 140.4
click at [126, 105] on div "delete Keywords that trigger this message as a welcome message Microwave Instal…" at bounding box center [219, 122] width 214 height 129
copy div "Hi #customer_first_name# , We are Easy Home Repair. 🔥🔥🔥 Our professional Instal…"
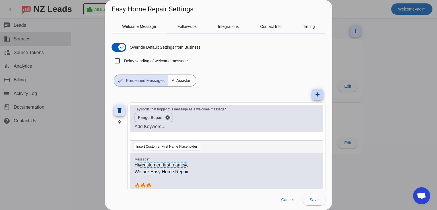
drag, startPoint x: 314, startPoint y: 92, endPoint x: 324, endPoint y: 74, distance: 20.1
click at [314, 90] on button "add" at bounding box center [317, 94] width 11 height 11
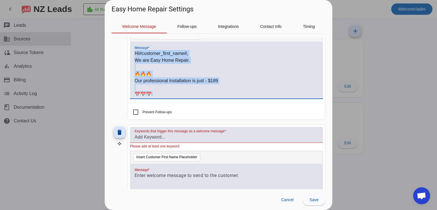
scroll to position [1437, 0]
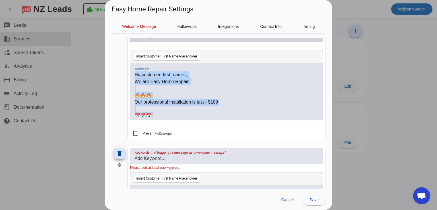
click at [197, 106] on p at bounding box center [227, 109] width 184 height 7
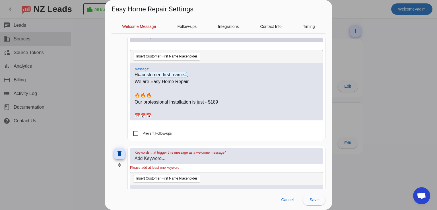
click at [191, 99] on p "Our professional Installation is just - $189" at bounding box center [227, 102] width 184 height 7
click at [247, 130] on mat-checkbox "Prevent Follow-ups" at bounding box center [226, 133] width 193 height 6
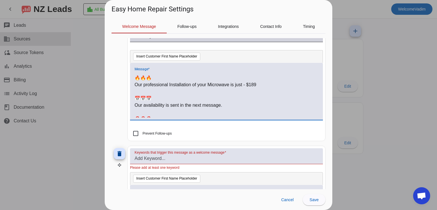
scroll to position [9, 0]
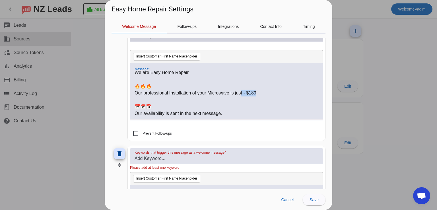
drag, startPoint x: 262, startPoint y: 88, endPoint x: 240, endPoint y: 89, distance: 21.7
click at [240, 90] on p "Our professional Installation of your Microwave is just - $189" at bounding box center [227, 93] width 184 height 7
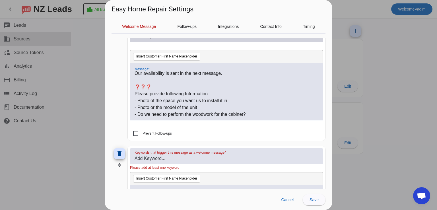
click at [320, 98] on mat-card "Keywords that trigger this message as a welcome message Microwave Installation …" at bounding box center [227, 76] width 198 height 129
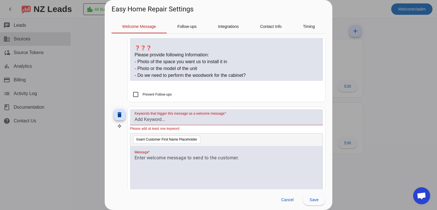
scroll to position [1494, 0]
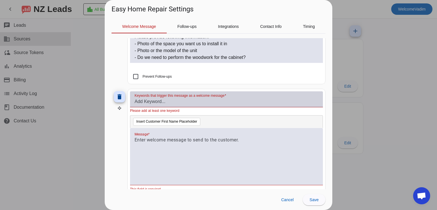
click at [222, 98] on input "Keywords that trigger this message as a welcome message" at bounding box center [227, 101] width 184 height 7
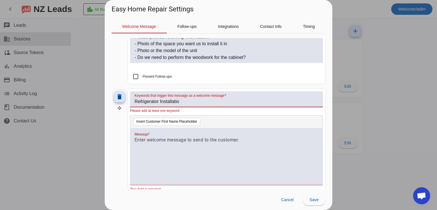
type input "Refrigerator Installation"
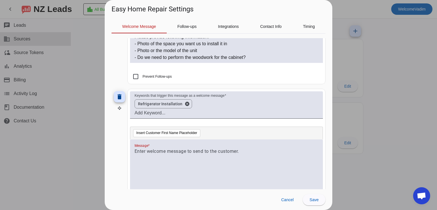
click at [212, 157] on div at bounding box center [227, 171] width 184 height 46
paste div
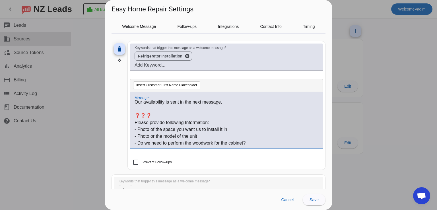
scroll to position [1551, 0]
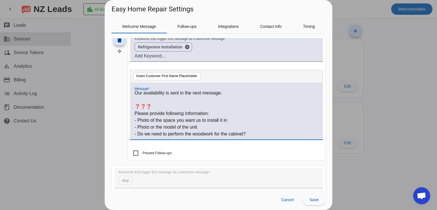
click at [257, 131] on p "- Do we need to perform the woodwork for the cabinet?" at bounding box center [227, 134] width 184 height 7
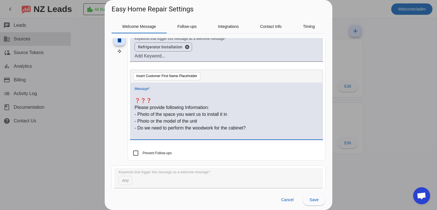
scroll to position [56, 0]
click at [259, 150] on mat-checkbox "Prevent Follow-ups" at bounding box center [226, 153] width 193 height 6
click at [203, 131] on p "- Do we need to move it from the garage to the kitchen?" at bounding box center [227, 134] width 184 height 7
drag, startPoint x: 203, startPoint y: 128, endPoint x: 186, endPoint y: 130, distance: 17.7
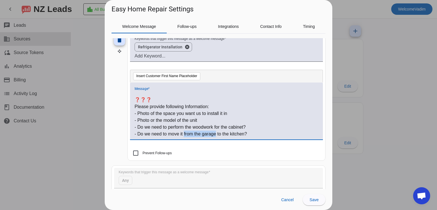
click at [186, 131] on p "- Do we need to move it from the garage to the kitchen?" at bounding box center [227, 134] width 184 height 7
click at [220, 131] on p "- Do we need to move it to the kitchen?" at bounding box center [227, 134] width 184 height 7
click at [243, 150] on mat-checkbox "Prevent Follow-ups" at bounding box center [226, 153] width 193 height 6
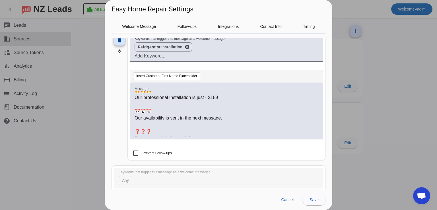
scroll to position [0, 0]
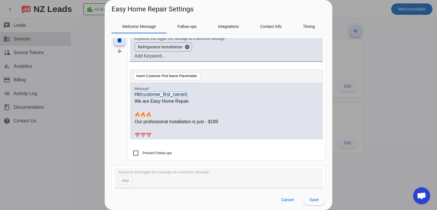
click at [191, 118] on p "Our professional Installation is just - $189" at bounding box center [227, 121] width 184 height 7
click at [259, 118] on p "Our professional Installation for your Refrigerator is just - $189" at bounding box center [227, 121] width 184 height 7
click at [273, 118] on p "Our professional Installation for your Refrigerator is just - $189" at bounding box center [227, 121] width 184 height 7
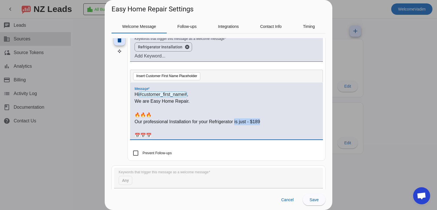
drag, startPoint x: 252, startPoint y: 114, endPoint x: 235, endPoint y: 116, distance: 17.8
click at [235, 118] on p "Our professional Installation for your Refrigerator is just - $189" at bounding box center [227, 121] width 184 height 7
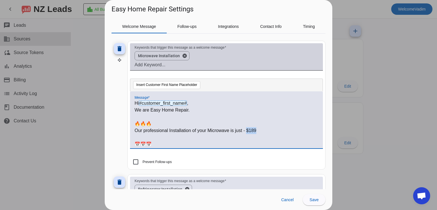
drag, startPoint x: 260, startPoint y: 123, endPoint x: 247, endPoint y: 126, distance: 13.3
click at [247, 127] on p "Our professional Installation of your Microwave is just - $189" at bounding box center [227, 130] width 184 height 7
click at [252, 127] on p "Our professional Installation of your Microwave is just - $189" at bounding box center [227, 130] width 184 height 7
drag, startPoint x: 251, startPoint y: 126, endPoint x: 258, endPoint y: 126, distance: 7.4
click at [258, 127] on p "Our professional Installation of your Microwave is just - $189" at bounding box center [227, 130] width 184 height 7
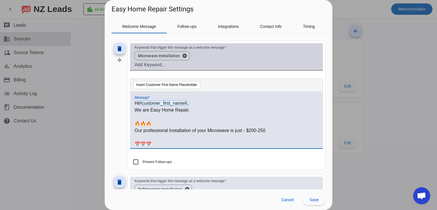
click at [267, 159] on mat-checkbox "Prevent Follow-ups" at bounding box center [226, 162] width 193 height 6
drag, startPoint x: 314, startPoint y: 108, endPoint x: 314, endPoint y: 113, distance: 4.8
click at [314, 113] on div "Hi #customer_first_name# , We are Easy Home Repair. 🔥🔥🔥 Our professional Instal…" at bounding box center [226, 119] width 193 height 57
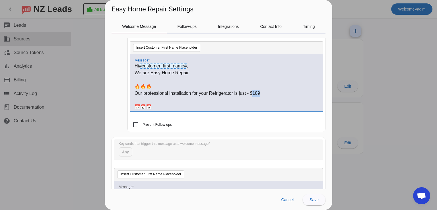
drag, startPoint x: 253, startPoint y: 89, endPoint x: 260, endPoint y: 88, distance: 7.4
click at [260, 90] on p "Our professional Installation for your Refrigerator is just - $189" at bounding box center [227, 93] width 184 height 7
drag, startPoint x: 262, startPoint y: 84, endPoint x: 241, endPoint y: 87, distance: 20.7
click at [241, 90] on p "Our professional Installation for your Refrigerator is just - $189" at bounding box center [227, 93] width 184 height 7
drag, startPoint x: 233, startPoint y: 88, endPoint x: 257, endPoint y: 88, distance: 24.5
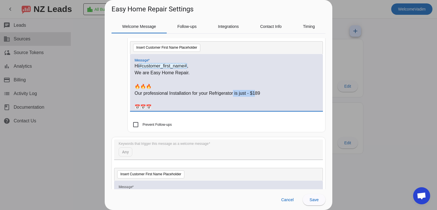
click at [257, 90] on p "Our professional Installation for your Refrigerator is just - $189" at bounding box center [227, 93] width 184 height 7
drag, startPoint x: 270, startPoint y: 88, endPoint x: 236, endPoint y: 90, distance: 34.5
click at [236, 90] on p "Our professional Installation for your Refrigerator is just - $189" at bounding box center [227, 93] width 184 height 7
click at [137, 90] on p "Our professional Installation for your Refrigerator" at bounding box center [227, 93] width 184 height 7
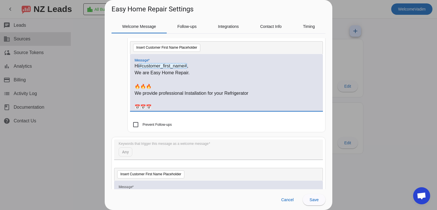
click at [247, 122] on mat-checkbox "Prevent Follow-ups" at bounding box center [226, 125] width 193 height 6
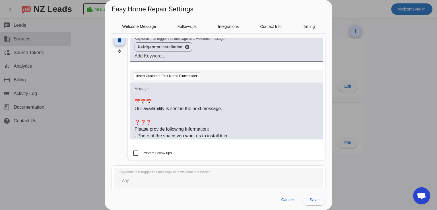
scroll to position [34, 0]
click at [221, 118] on p "❓❓❓" at bounding box center [227, 121] width 184 height 7
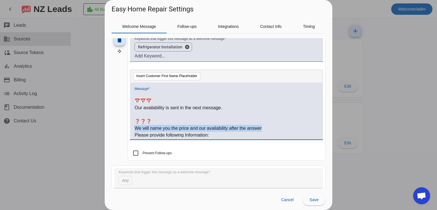
drag, startPoint x: 275, startPoint y: 123, endPoint x: 134, endPoint y: 121, distance: 140.1
click at [134, 122] on div "Hi #customer_first_name# , We are Easy Home Repair. 🔥🔥🔥 We provide professional…" at bounding box center [226, 111] width 193 height 57
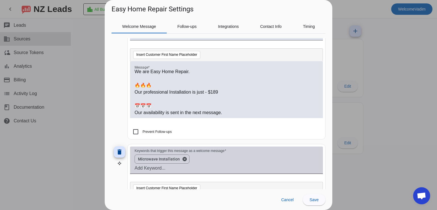
scroll to position [1304, 0]
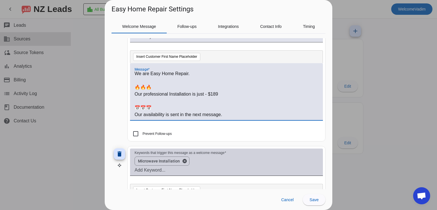
click at [230, 111] on p "Our availability is sent in the next message." at bounding box center [227, 114] width 184 height 7
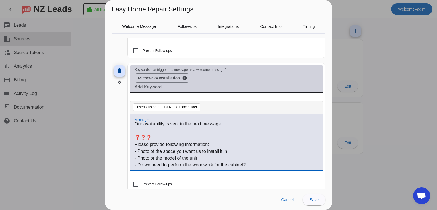
scroll to position [1389, 0]
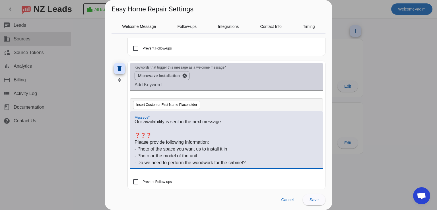
drag, startPoint x: 134, startPoint y: 129, endPoint x: 200, endPoint y: 141, distance: 67.2
click at [191, 140] on div "Hi #customer_first_name# , We are Easy Home Repair. 🔥🔥🔥 Our professional Instal…" at bounding box center [226, 139] width 193 height 57
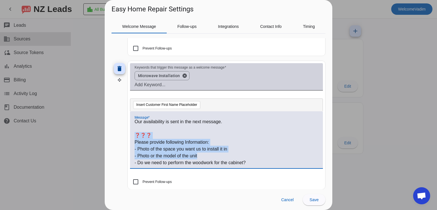
drag, startPoint x: 222, startPoint y: 150, endPoint x: 129, endPoint y: 132, distance: 95.2
click at [129, 132] on mat-card "Keywords that trigger this message as a welcome message Microwave Installation …" at bounding box center [227, 125] width 198 height 129
copy div "❓❓❓ Please provide following Information: - Photo of the space you want us to i…"
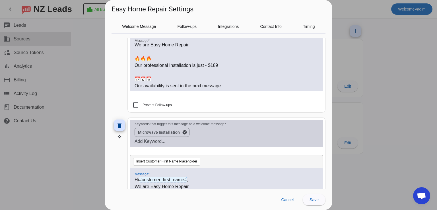
scroll to position [1332, 0]
click at [241, 85] on div "Hi #customer_first_name# , We are Easy Home Repair. 🔥🔥🔥 Our professional Instal…" at bounding box center [226, 63] width 193 height 57
click at [240, 83] on p "Our availability is sent in the next message." at bounding box center [227, 86] width 184 height 7
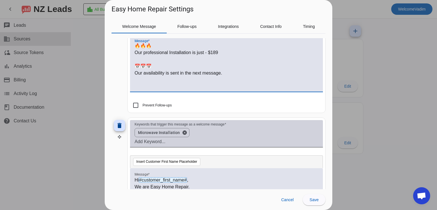
scroll to position [42, 0]
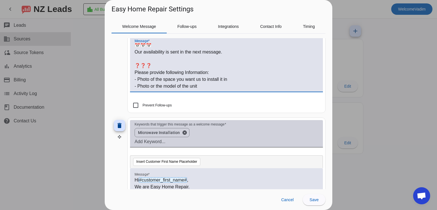
click at [246, 102] on mat-checkbox "Prevent Follow-ups" at bounding box center [226, 105] width 193 height 6
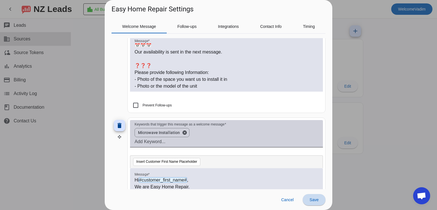
click at [314, 201] on span "Save" at bounding box center [314, 200] width 9 height 5
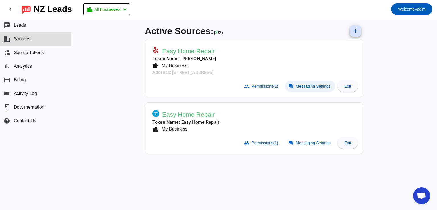
click at [291, 87] on mat-icon "forum" at bounding box center [291, 86] width 5 height 5
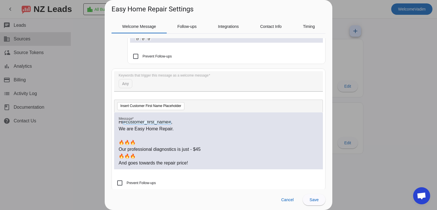
scroll to position [0, 0]
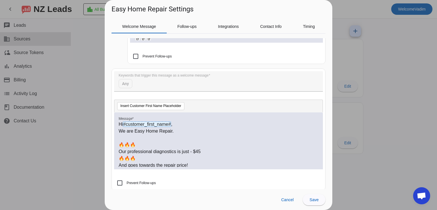
click at [354, 146] on div at bounding box center [218, 105] width 437 height 210
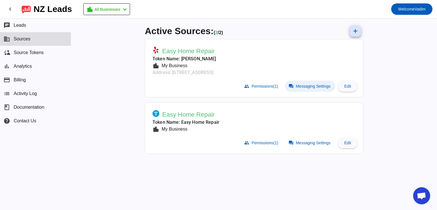
click at [302, 86] on span "Messaging Settings" at bounding box center [313, 86] width 35 height 5
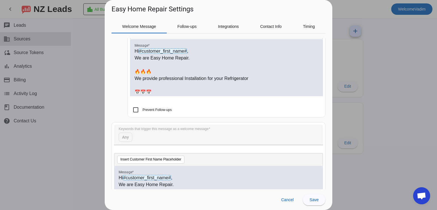
scroll to position [1635, 0]
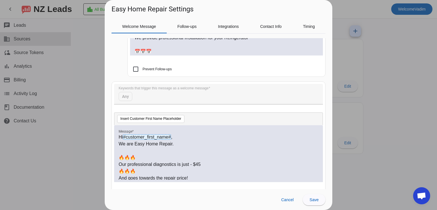
click at [360, 131] on div at bounding box center [218, 105] width 437 height 210
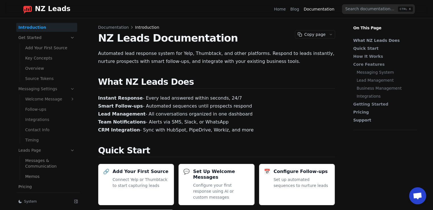
click at [57, 57] on link "Key Concepts" at bounding box center [50, 58] width 54 height 9
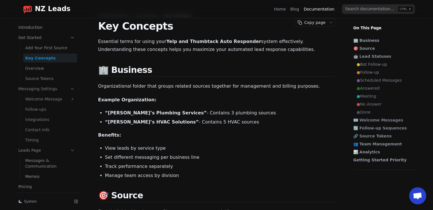
scroll to position [28, 0]
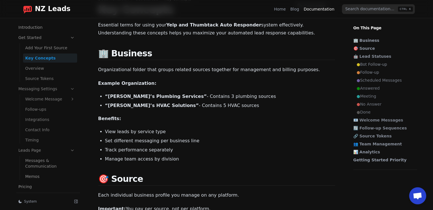
click at [46, 82] on link "Source Tokens" at bounding box center [50, 78] width 54 height 9
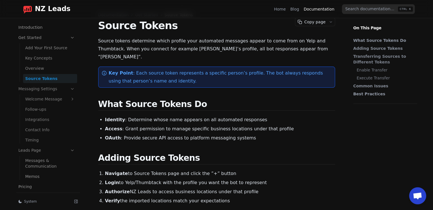
scroll to position [28, 0]
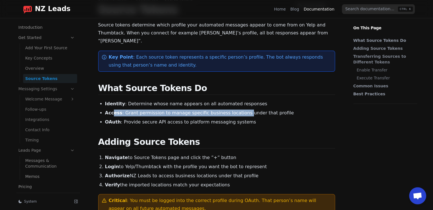
drag, startPoint x: 118, startPoint y: 102, endPoint x: 234, endPoint y: 107, distance: 116.3
click at [234, 107] on ul "Identity : Determine whose name appears on all automated responses Access : Gra…" at bounding box center [220, 113] width 230 height 25
click at [234, 110] on li "Access : Grant permission to manage specific business locations under that prof…" at bounding box center [220, 113] width 230 height 7
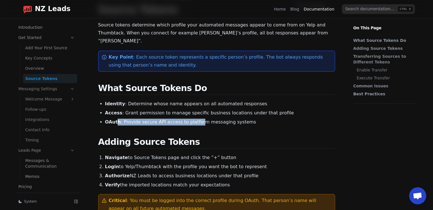
drag, startPoint x: 116, startPoint y: 114, endPoint x: 207, endPoint y: 114, distance: 90.6
click at [205, 119] on li "OAuth : Provide secure API access to platform messaging systems" at bounding box center [220, 122] width 230 height 7
click at [209, 119] on li "OAuth : Provide secure API access to platform messaging systems" at bounding box center [220, 122] width 230 height 7
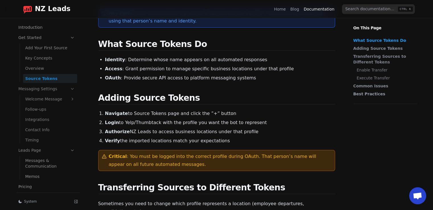
scroll to position [85, 0]
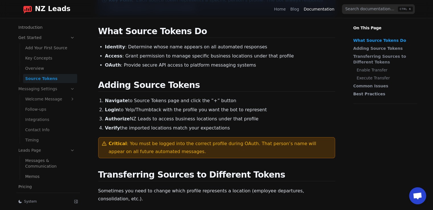
click at [50, 103] on link "Welcome Message" at bounding box center [50, 99] width 54 height 9
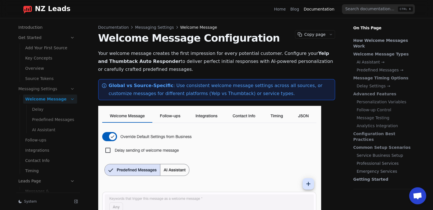
scroll to position [9, 0]
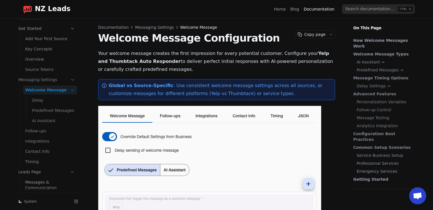
click at [55, 83] on link "Messaging Settings" at bounding box center [46, 79] width 61 height 9
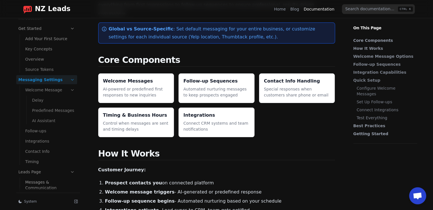
scroll to position [57, 0]
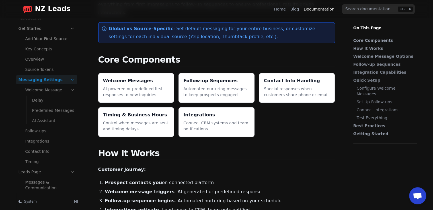
click at [56, 106] on link "Predefined Messages" at bounding box center [53, 110] width 47 height 9
click at [57, 114] on link "Predefined Messages" at bounding box center [53, 110] width 47 height 9
click at [53, 119] on link "AI Assistant" at bounding box center [53, 120] width 47 height 9
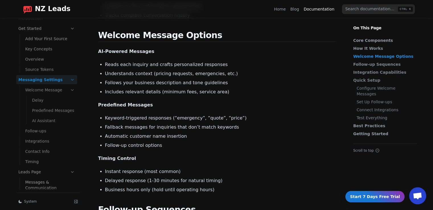
scroll to position [313, 0]
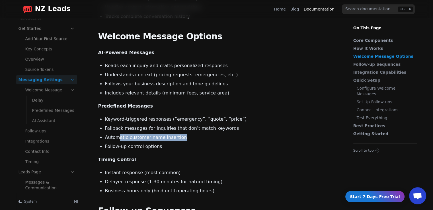
drag, startPoint x: 144, startPoint y: 126, endPoint x: 195, endPoint y: 128, distance: 51.1
click at [194, 128] on ul "Keyword-triggered responses (“emergency”, “quote”, “price”) Fallback messages f…" at bounding box center [220, 133] width 230 height 34
click at [195, 134] on li "Automatic customer name insertion" at bounding box center [220, 137] width 230 height 7
drag, startPoint x: 166, startPoint y: 128, endPoint x: 128, endPoint y: 129, distance: 38.5
click at [130, 134] on li "Automatic customer name insertion" at bounding box center [220, 137] width 230 height 7
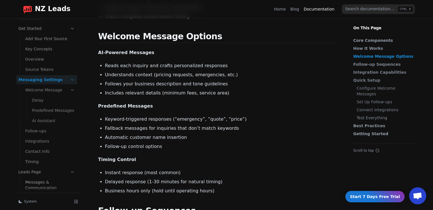
click at [128, 134] on li "Automatic customer name insertion" at bounding box center [220, 137] width 230 height 7
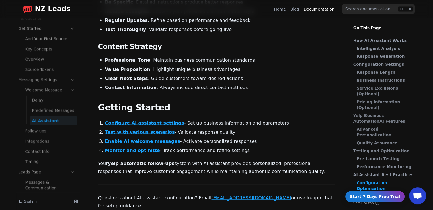
scroll to position [1338, 0]
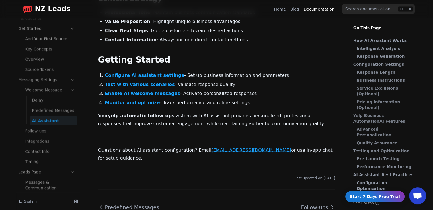
click at [55, 130] on link "Follow-ups" at bounding box center [50, 130] width 54 height 9
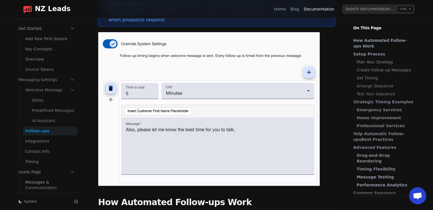
scroll to position [85, 0]
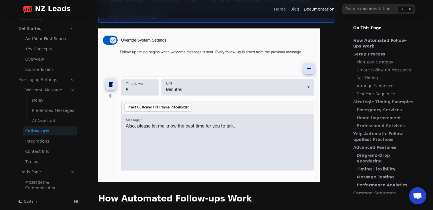
click at [34, 145] on link "Integrations" at bounding box center [50, 141] width 54 height 9
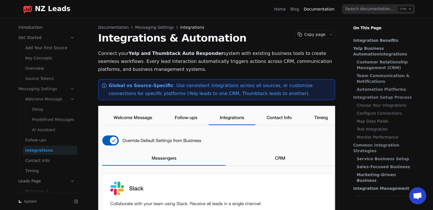
scroll to position [9, 0]
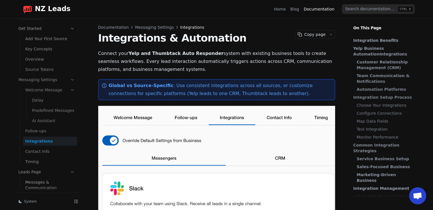
click at [55, 153] on link "Contact Info" at bounding box center [50, 151] width 54 height 9
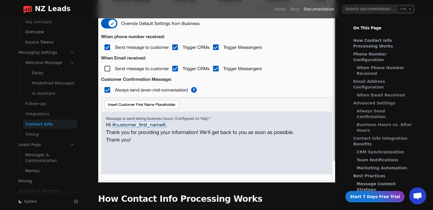
scroll to position [38, 0]
click at [49, 135] on link "Timing" at bounding box center [50, 133] width 54 height 9
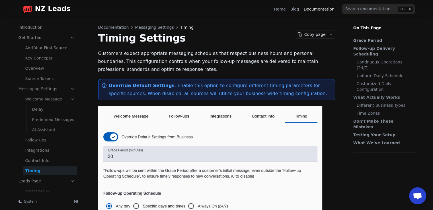
scroll to position [38, 0]
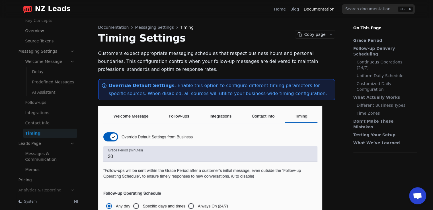
click at [56, 155] on link "Messages & Communication" at bounding box center [50, 156] width 54 height 15
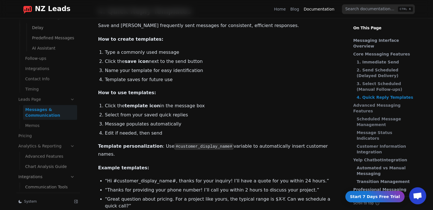
scroll to position [95, 0]
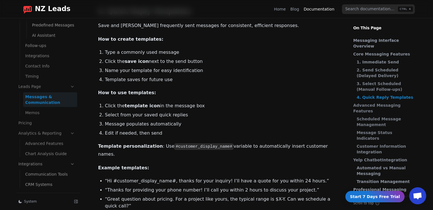
click at [54, 134] on link "Analytics & Reporting" at bounding box center [46, 133] width 61 height 9
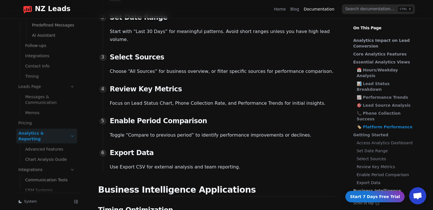
scroll to position [626, 0]
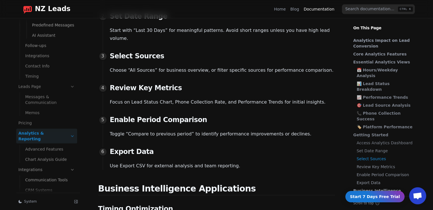
click at [42, 145] on link "Advanced Features" at bounding box center [50, 149] width 54 height 9
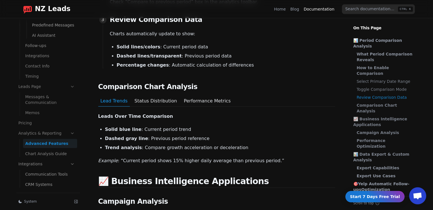
click at [62, 152] on link "Chart Analysis Guide" at bounding box center [50, 153] width 54 height 9
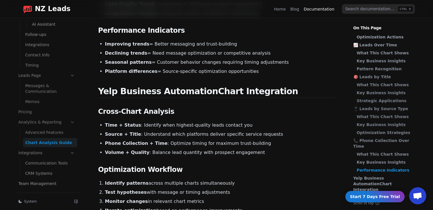
click at [41, 159] on link "Communication Tools" at bounding box center [50, 163] width 54 height 9
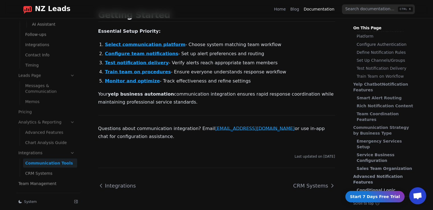
scroll to position [99, 0]
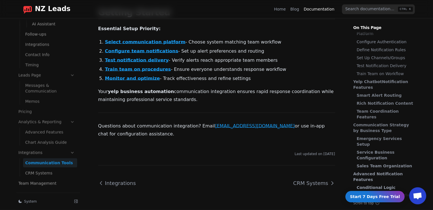
click at [59, 169] on link "CRM Systems" at bounding box center [50, 173] width 54 height 9
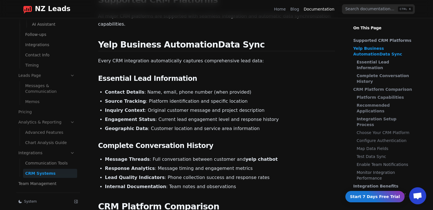
scroll to position [142, 0]
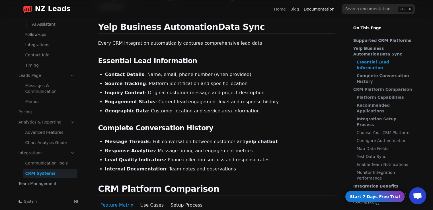
click at [51, 185] on link "Team Management" at bounding box center [46, 183] width 61 height 9
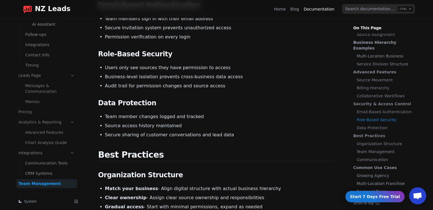
scroll to position [95, 0]
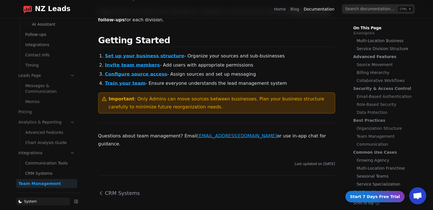
click at [42, 198] on button "System" at bounding box center [43, 202] width 54 height 8
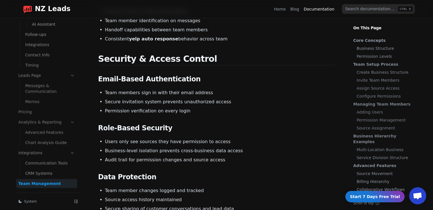
click at [372, 42] on link "Core Concepts" at bounding box center [383, 41] width 61 height 6
